Goal: Find specific page/section: Find specific page/section

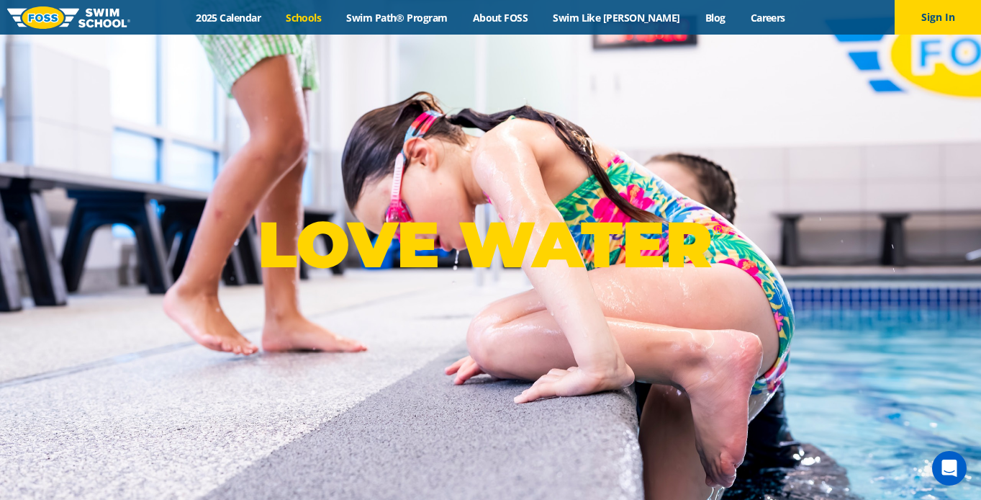
click at [334, 14] on link "Schools" at bounding box center [304, 18] width 60 height 14
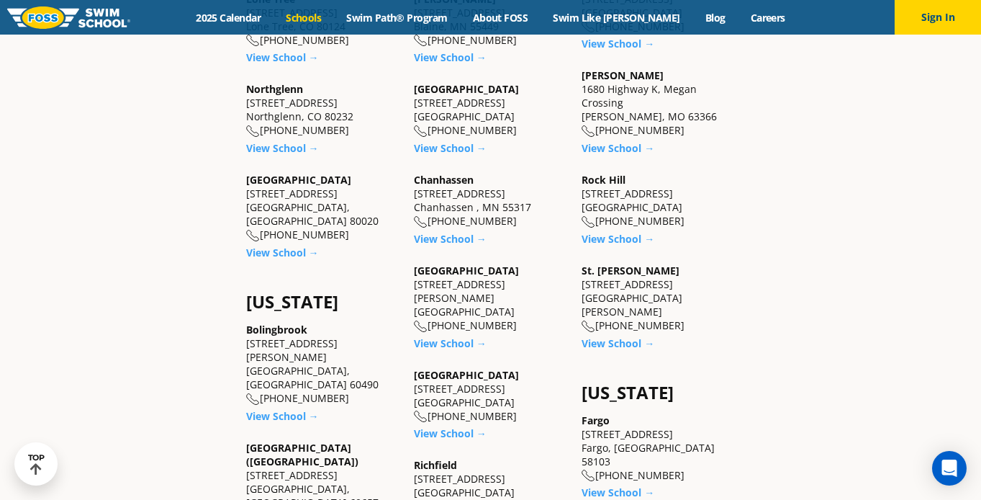
scroll to position [651, 0]
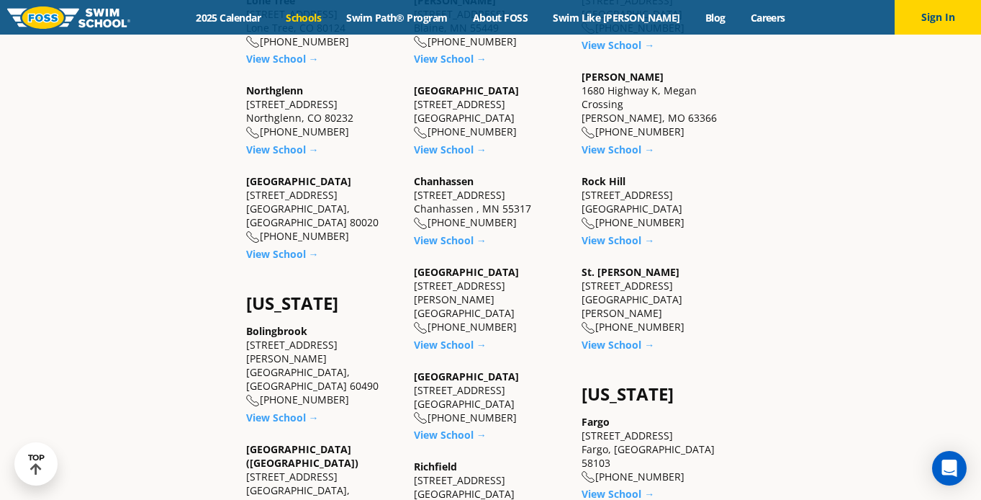
drag, startPoint x: 359, startPoint y: 196, endPoint x: 240, endPoint y: 186, distance: 119.2
copy div "[STREET_ADDRESS]"
drag, startPoint x: 757, startPoint y: 120, endPoint x: 806, endPoint y: 24, distance: 107.9
